Goal: Task Accomplishment & Management: Complete application form

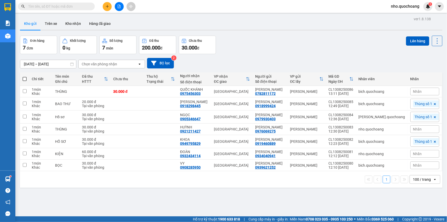
scroll to position [23, 0]
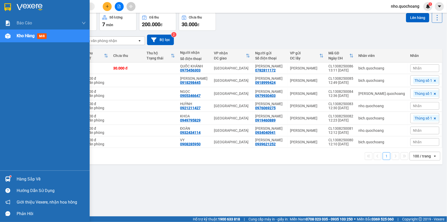
click at [26, 177] on div "Hàng sắp về" at bounding box center [51, 179] width 69 height 8
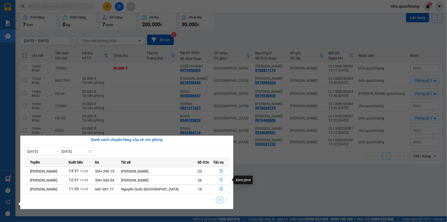
click at [220, 179] on icon "file-done" at bounding box center [222, 180] width 4 height 4
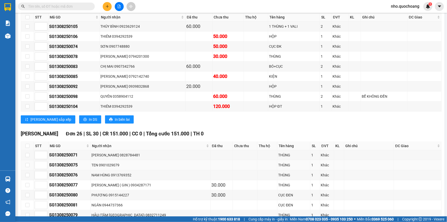
scroll to position [303, 0]
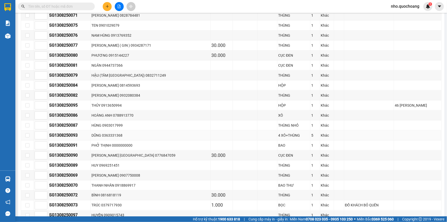
click at [128, 136] on td "DŨNG 0363331368" at bounding box center [151, 135] width 120 height 10
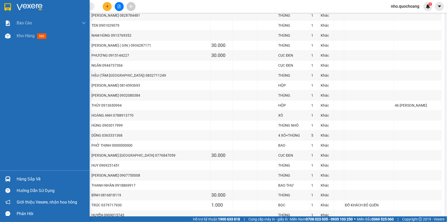
click at [21, 181] on div "Hàng sắp về" at bounding box center [51, 179] width 69 height 8
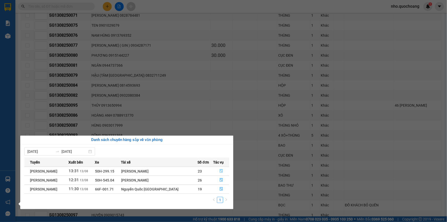
click at [220, 171] on icon "file-done" at bounding box center [222, 171] width 4 height 4
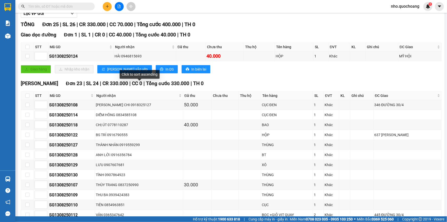
scroll to position [18, 0]
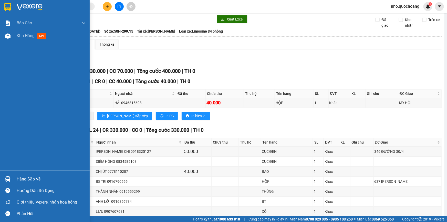
drag, startPoint x: 21, startPoint y: 36, endPoint x: 23, endPoint y: 48, distance: 12.0
click at [21, 39] on div "Kho hàng mới" at bounding box center [51, 35] width 69 height 13
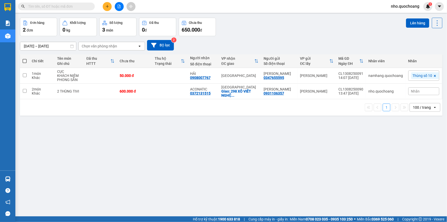
click at [105, 4] on div "Kết quả tìm kiếm ( 5450 ) Bộ lọc Mã ĐH Trạng thái Món hàng Thu hộ Tổng cước Chư…" at bounding box center [223, 6] width 447 height 13
click at [106, 5] on icon "plus" at bounding box center [108, 7] width 4 height 4
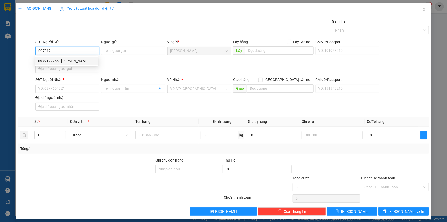
click at [63, 61] on div "0979122255 - [PERSON_NAME]" at bounding box center [66, 61] width 57 height 6
type input "0979122255"
type input "[PERSON_NAME]"
type input "0979122255"
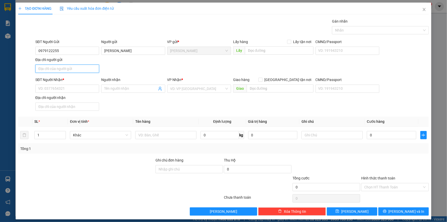
click at [52, 68] on input "Địa chỉ người gửi" at bounding box center [67, 69] width 64 height 8
type input "KHU 500 CĂN,[GEOGRAPHIC_DATA],[GEOGRAPHIC_DATA],[GEOGRAPHIC_DATA],[GEOGRAPHIC_D…"
click at [65, 88] on input "SĐT Người Nhận *" at bounding box center [67, 89] width 64 height 8
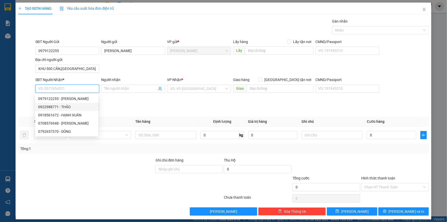
click at [63, 106] on div "0922988771 - THẢO" at bounding box center [66, 107] width 57 height 6
type input "0922988771"
type input "THẢO"
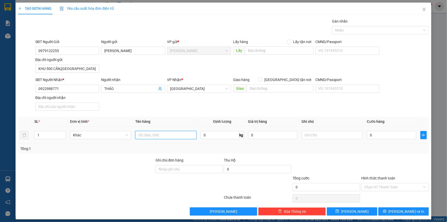
click at [143, 135] on input "text" at bounding box center [165, 135] width 61 height 8
drag, startPoint x: 152, startPoint y: 136, endPoint x: 73, endPoint y: 152, distance: 80.9
click at [73, 152] on div "SL * Đơn vị tính * Tên hàng Định lượng Giá trị hàng Ghi chú Cước hàng 1 Khác th…" at bounding box center [223, 135] width 411 height 37
type input "THÙNG"
click at [379, 133] on input "0" at bounding box center [391, 135] width 49 height 8
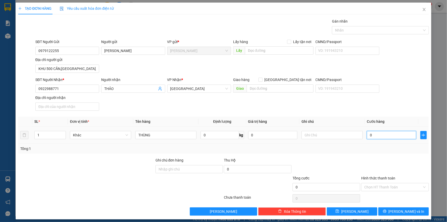
type input "4"
type input "40"
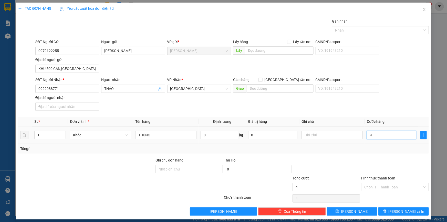
type input "40"
type input "40.000"
click at [372, 188] on input "Hình thức thanh toán" at bounding box center [393, 187] width 58 height 8
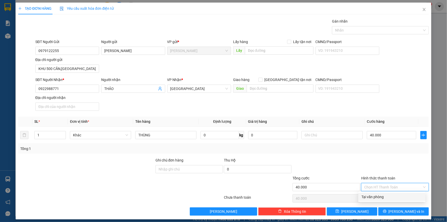
drag, startPoint x: 387, startPoint y: 199, endPoint x: 392, endPoint y: 203, distance: 6.6
click at [386, 199] on div "Tại văn phòng" at bounding box center [392, 197] width 61 height 6
type input "0"
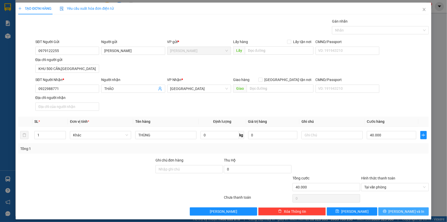
click at [393, 209] on button "[PERSON_NAME] và In" at bounding box center [403, 211] width 50 height 8
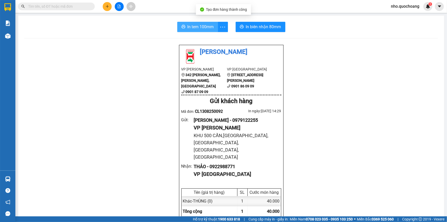
click at [188, 26] on span "In tem 100mm" at bounding box center [201, 27] width 26 height 6
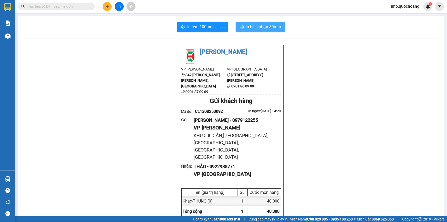
click at [258, 24] on span "In biên nhận 80mm" at bounding box center [263, 27] width 35 height 6
